Goal: Task Accomplishment & Management: Use online tool/utility

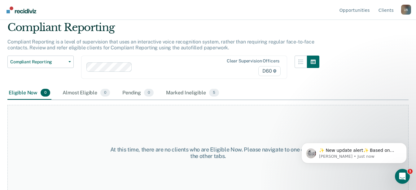
scroll to position [31, 0]
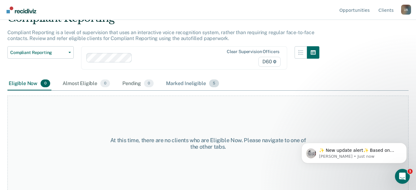
click at [186, 82] on div "Marked Ineligible 5" at bounding box center [192, 84] width 55 height 14
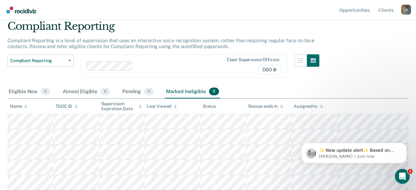
scroll to position [23, 0]
click at [366, 53] on div "Compliant Reporting Compliant Reporting is a level of supervision that uses an …" at bounding box center [207, 70] width 401 height 100
click at [401, 179] on icon "Open Intercom Messenger" at bounding box center [402, 175] width 10 height 10
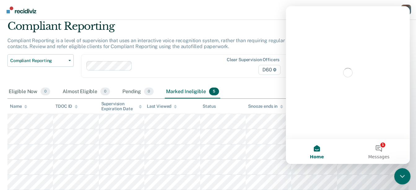
scroll to position [0, 0]
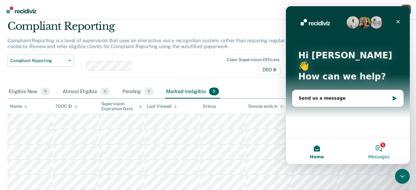
click at [380, 150] on button "1 Messages" at bounding box center [379, 151] width 62 height 25
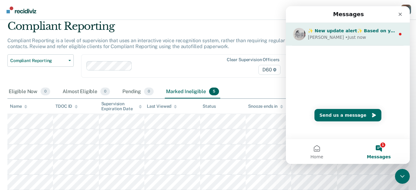
click at [345, 34] on div "• Just now" at bounding box center [355, 37] width 21 height 7
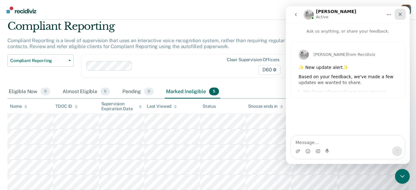
click at [401, 14] on icon "Close" at bounding box center [400, 14] width 5 height 5
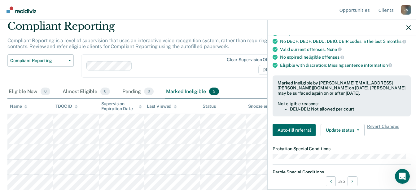
scroll to position [124, 0]
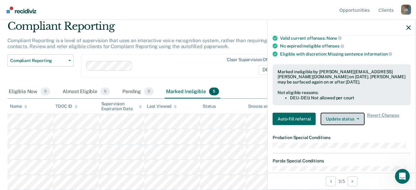
click at [356, 120] on button "Update status" at bounding box center [343, 118] width 44 height 12
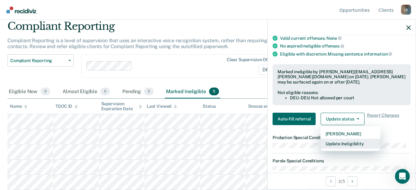
click at [353, 144] on button "Update Ineligibility" at bounding box center [351, 143] width 60 height 10
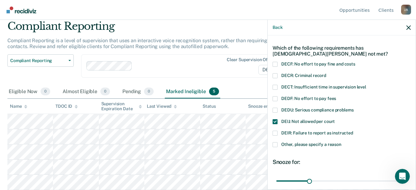
scroll to position [15, 0]
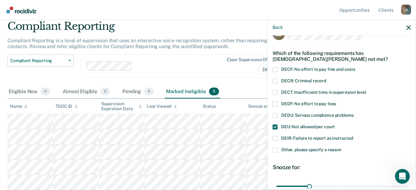
click at [305, 150] on span "Other, please specify a reason" at bounding box center [311, 149] width 60 height 5
click at [341, 147] on input "Other, please specify a reason" at bounding box center [341, 147] width 0 height 0
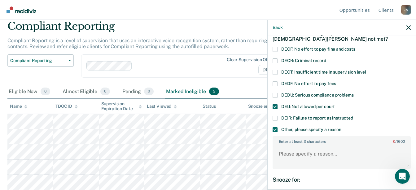
scroll to position [46, 0]
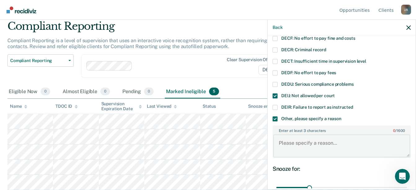
click at [303, 145] on textarea "Enter at least 3 characters 0 / 1600" at bounding box center [341, 145] width 137 height 23
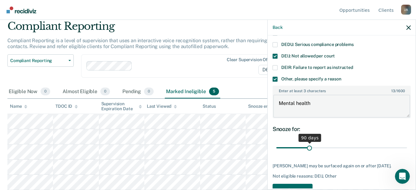
scroll to position [110, 0]
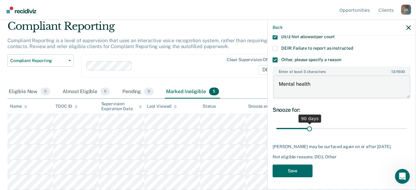
type textarea "Mental health"
drag, startPoint x: 308, startPoint y: 122, endPoint x: 314, endPoint y: 122, distance: 6.2
type input "108"
click at [314, 123] on input "range" at bounding box center [341, 128] width 131 height 11
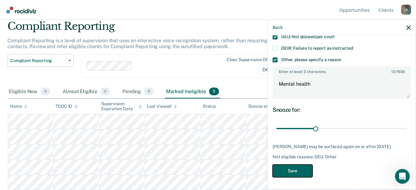
click at [303, 168] on button "Save" at bounding box center [293, 170] width 40 height 13
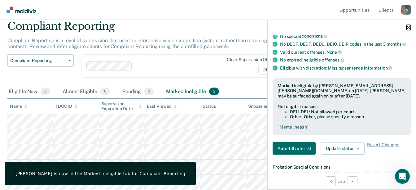
click at [406, 28] on icon "button" at bounding box center [408, 27] width 4 height 4
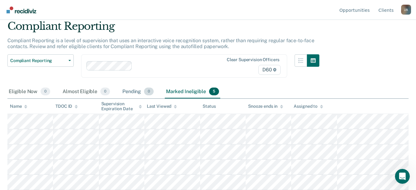
click at [139, 93] on div "Pending 0" at bounding box center [138, 92] width 34 height 14
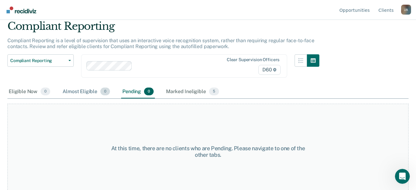
click at [100, 95] on div "Almost Eligible 0" at bounding box center [86, 92] width 50 height 14
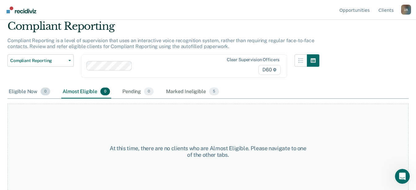
click at [36, 90] on div "Eligible Now 0" at bounding box center [29, 92] width 44 height 14
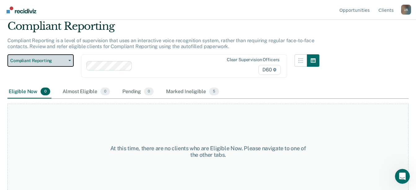
click at [63, 61] on span "Compliant Reporting" at bounding box center [38, 60] width 56 height 5
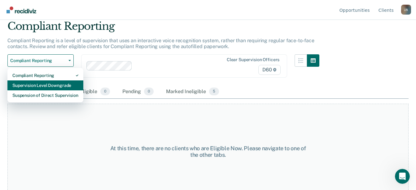
click at [59, 85] on div "Supervision Level Downgrade" at bounding box center [45, 85] width 66 height 10
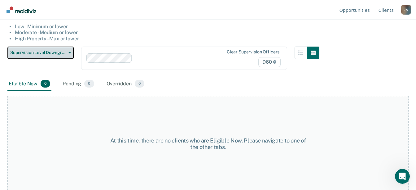
scroll to position [66, 0]
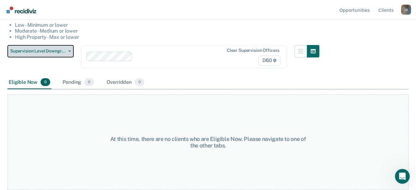
click at [57, 51] on span "Supervision Level Downgrade" at bounding box center [38, 50] width 56 height 5
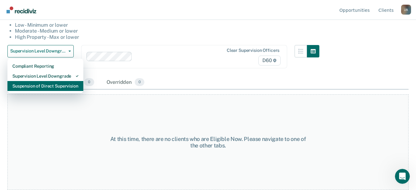
click at [47, 87] on div "Suspension of Direct Supervision" at bounding box center [45, 86] width 66 height 10
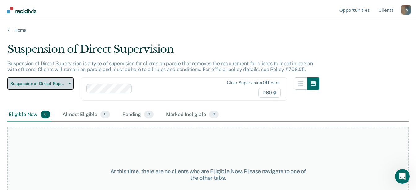
scroll to position [32, 0]
